Goal: Task Accomplishment & Management: Manage account settings

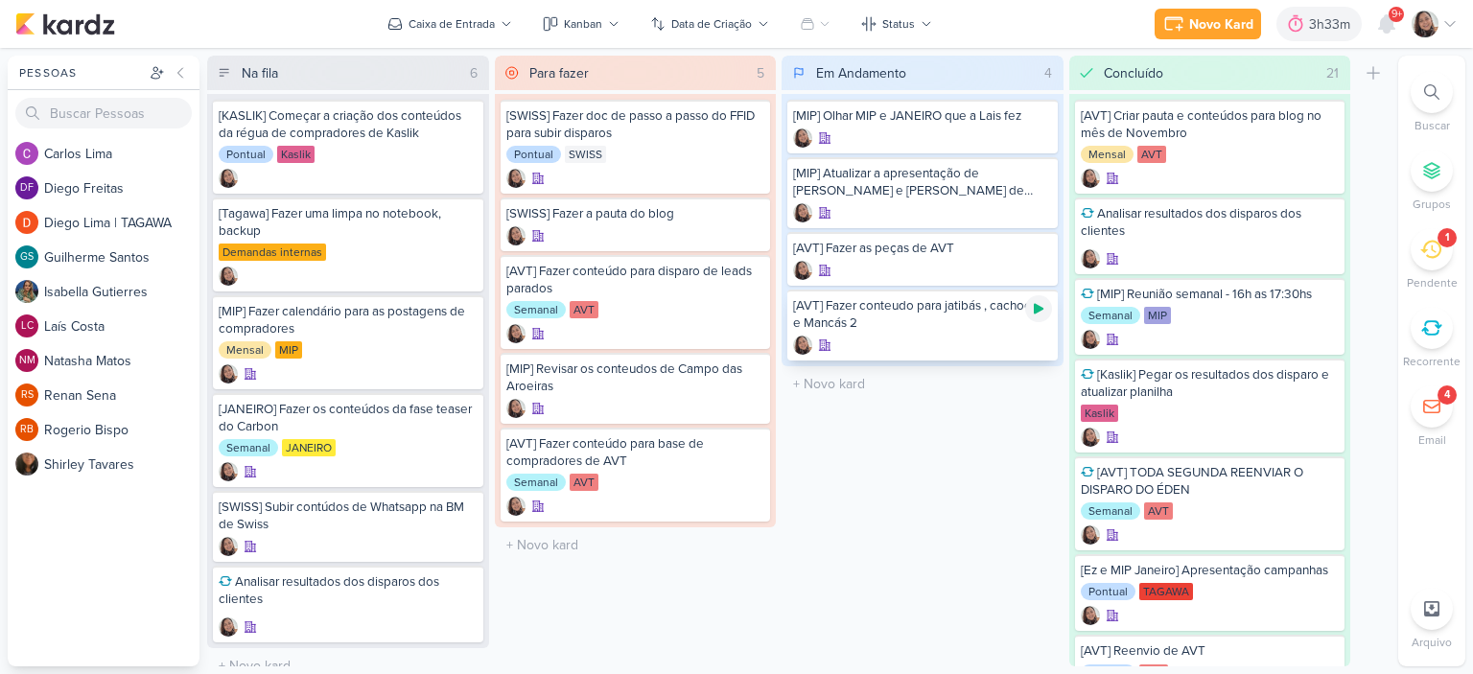
click at [1042, 304] on icon at bounding box center [1038, 308] width 15 height 15
click at [1035, 245] on icon at bounding box center [1038, 251] width 15 height 15
click at [1450, 25] on icon at bounding box center [1450, 23] width 15 height 15
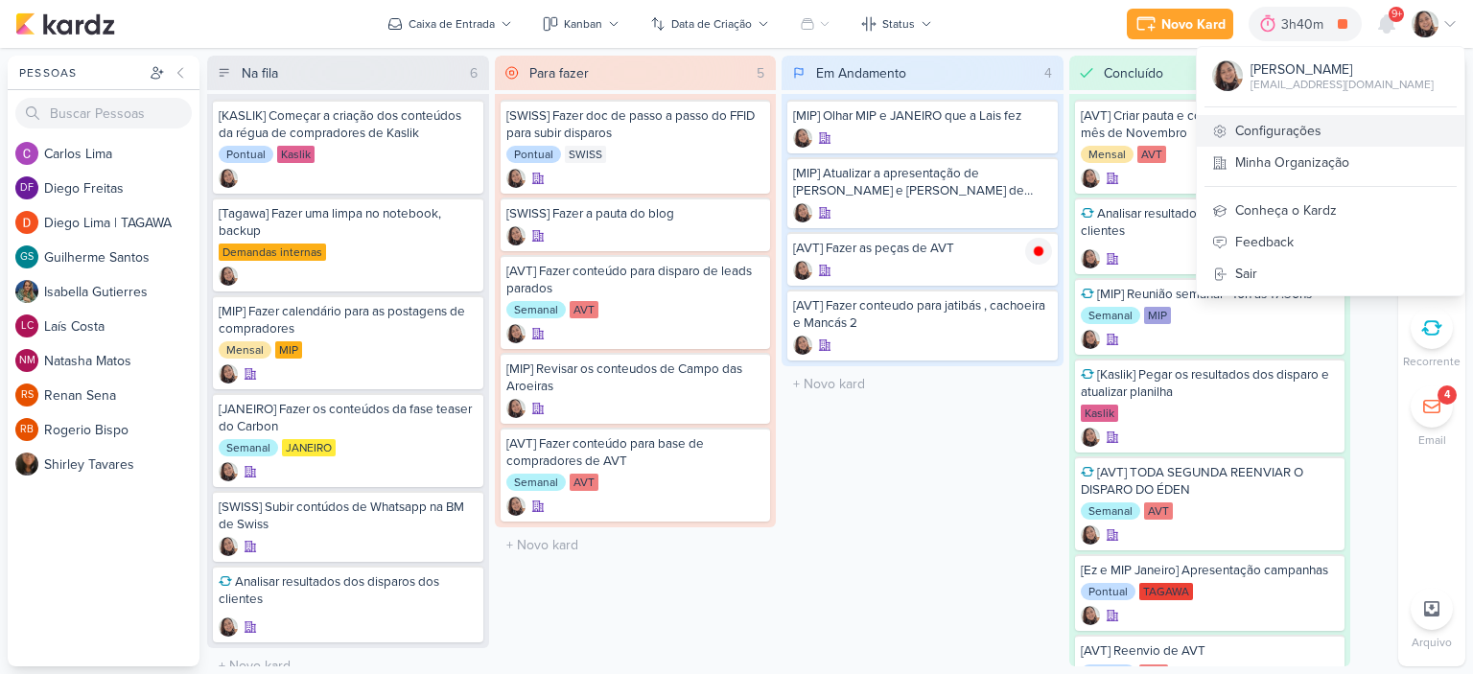
click at [1261, 136] on link "Configurações" at bounding box center [1331, 131] width 268 height 32
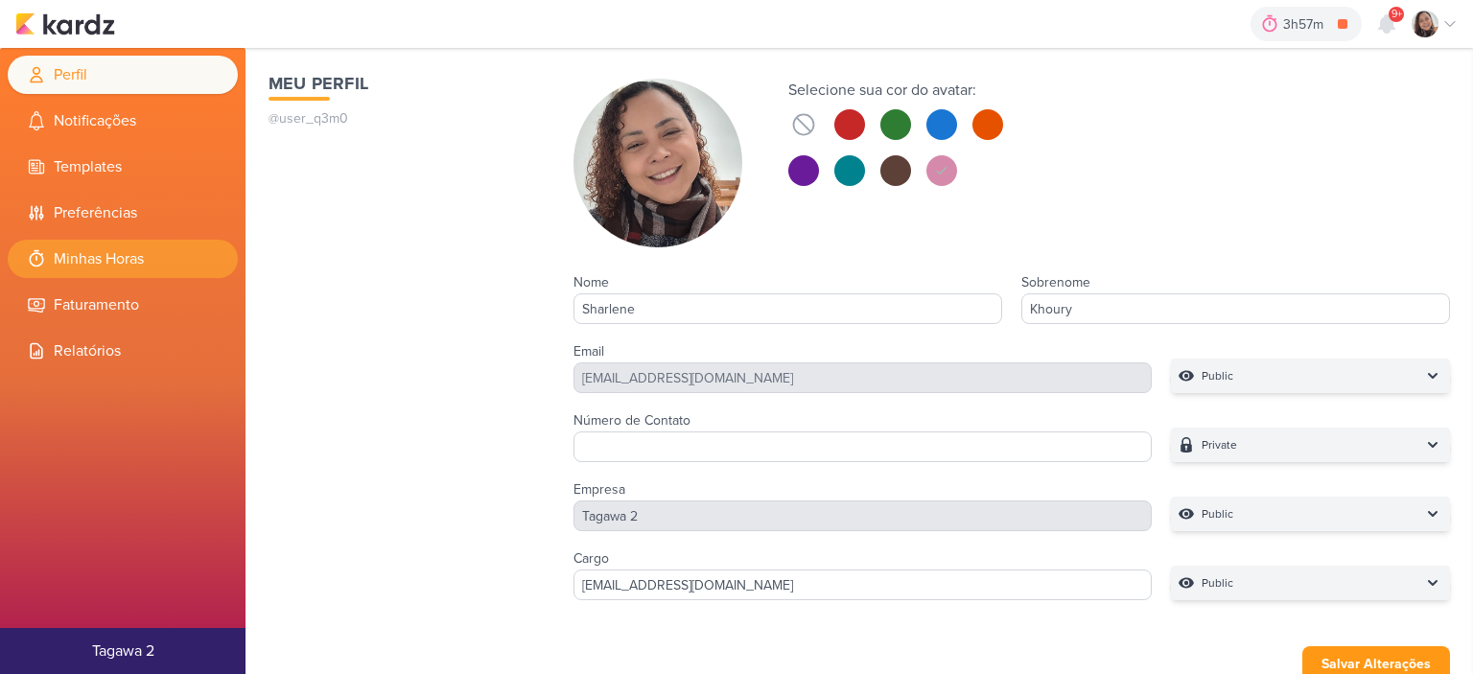
click at [130, 264] on li "Minhas Horas" at bounding box center [123, 259] width 230 height 38
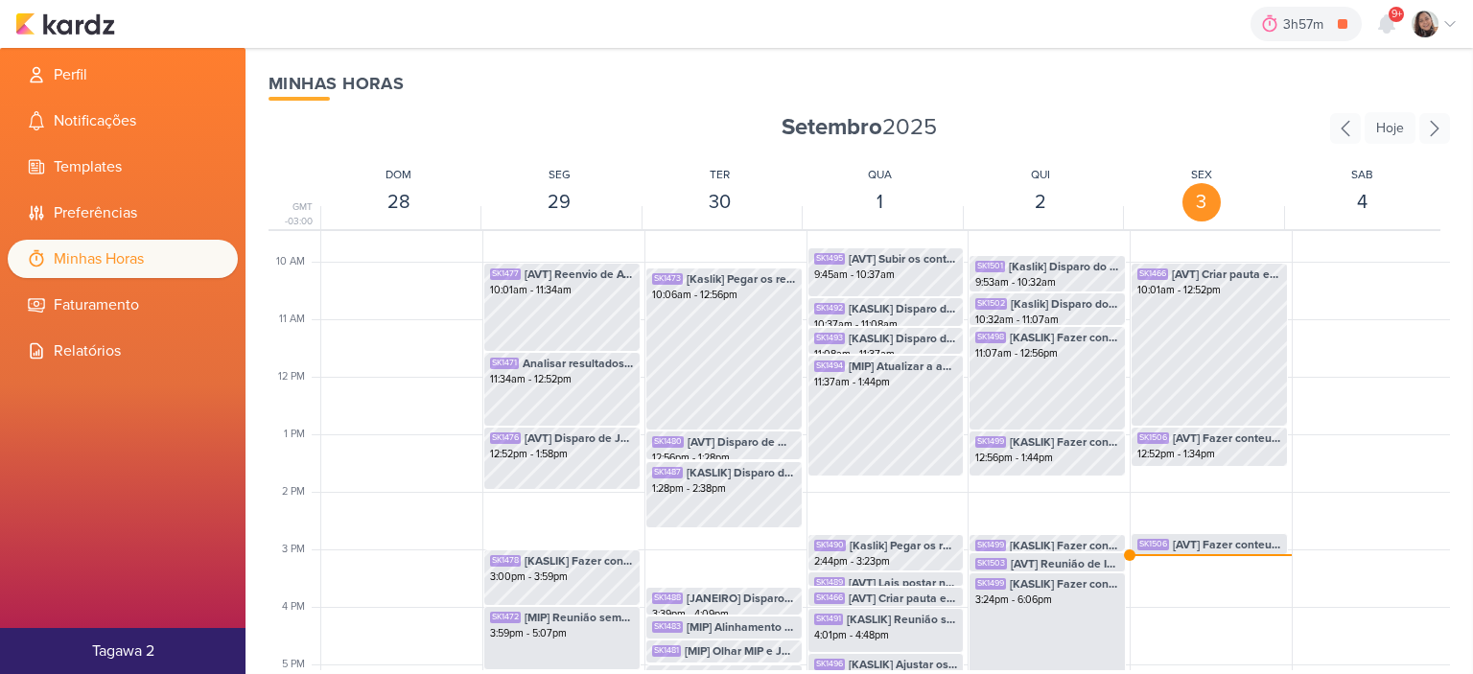
scroll to position [645, 0]
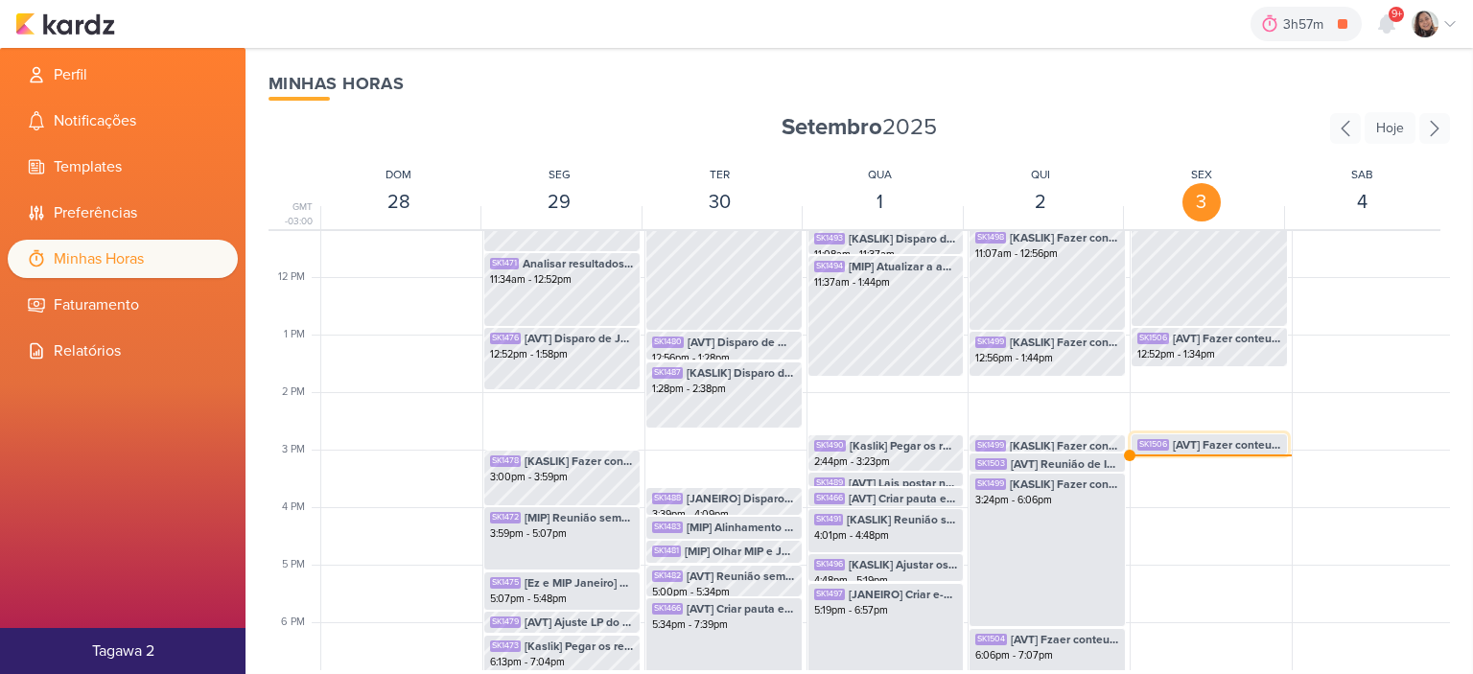
click at [1192, 452] on span "[AVT] Fazer conteudo para jatibás , cachoeira e Mancás 2" at bounding box center [1227, 444] width 108 height 17
select select "pm"
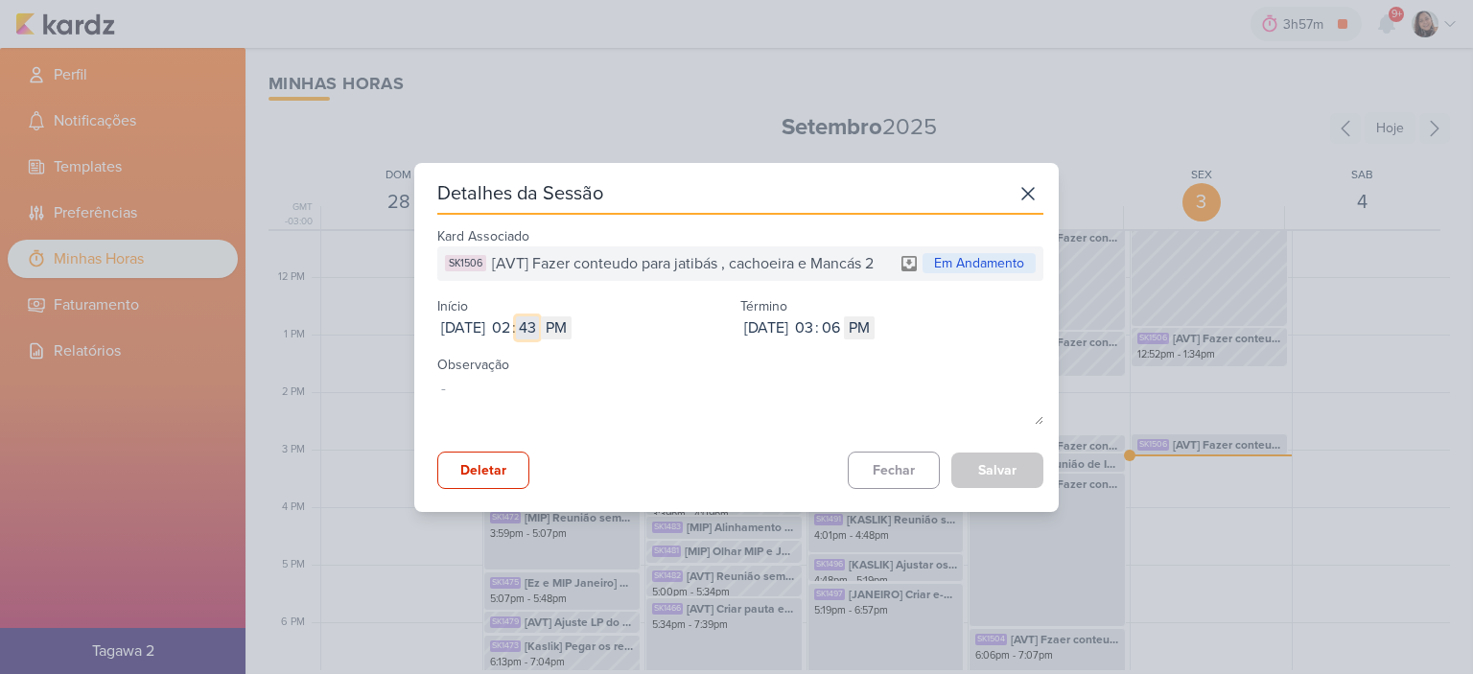
click at [539, 325] on input "43" at bounding box center [527, 328] width 23 height 23
type input "36"
click at [992, 467] on button "Salvar" at bounding box center [998, 470] width 92 height 35
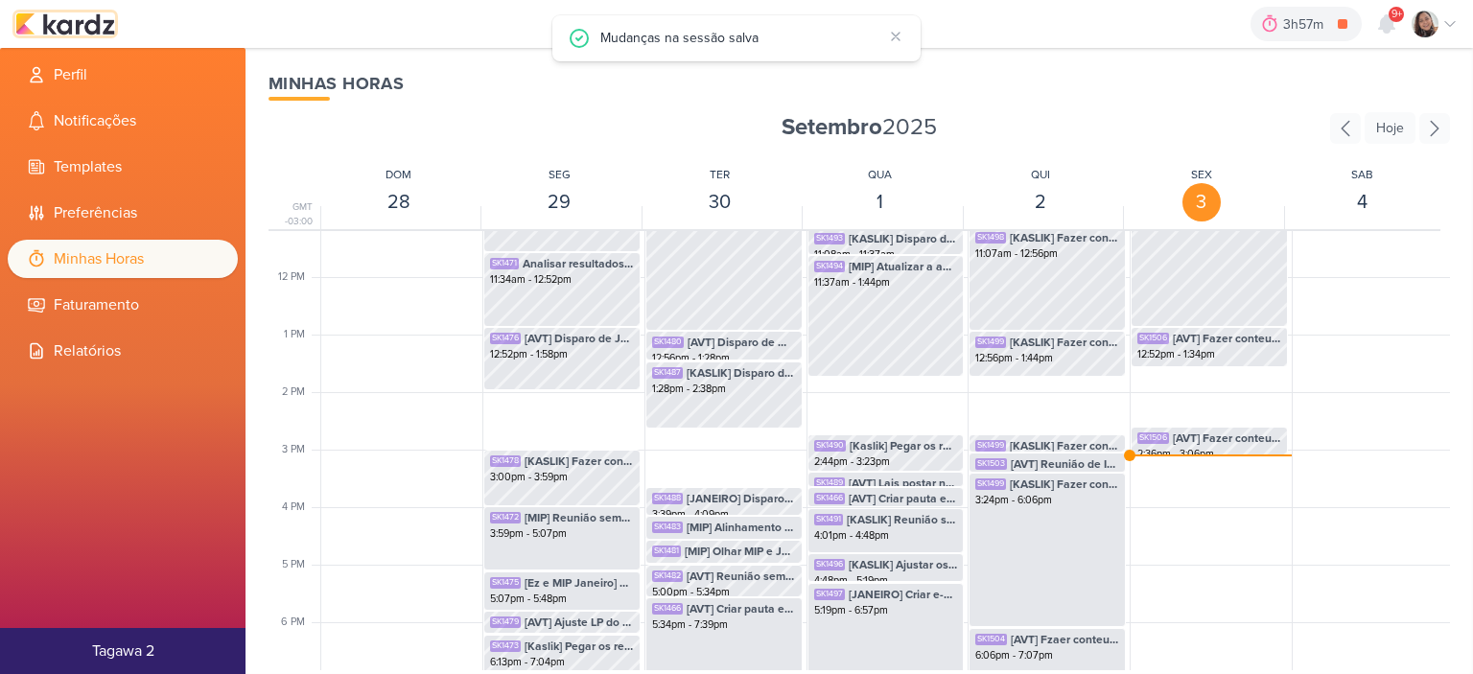
click at [95, 23] on img at bounding box center [65, 23] width 100 height 23
